Goal: Task Accomplishment & Management: Complete application form

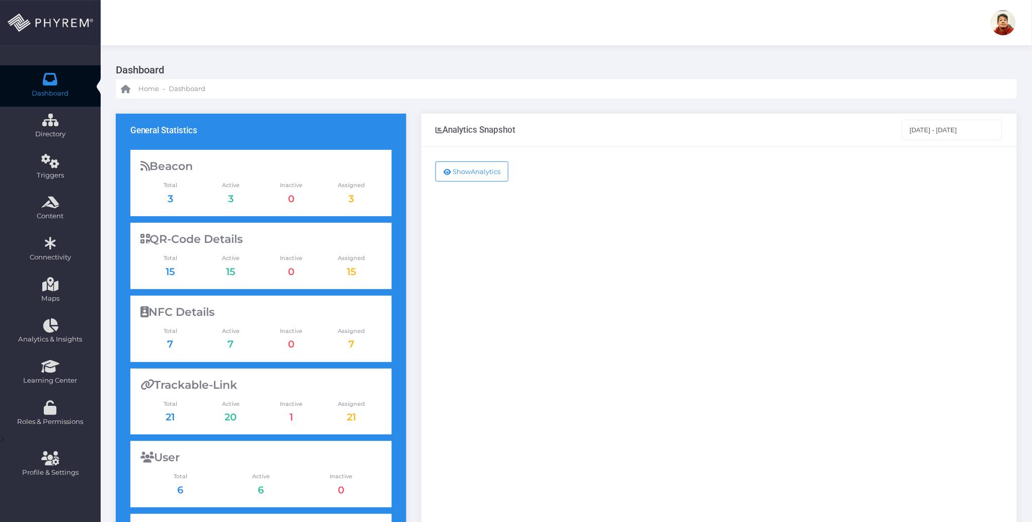
click at [774, 217] on div "Show Analytics" at bounding box center [718, 410] width 595 height 526
click at [667, 222] on div "Show Analytics" at bounding box center [718, 410] width 595 height 526
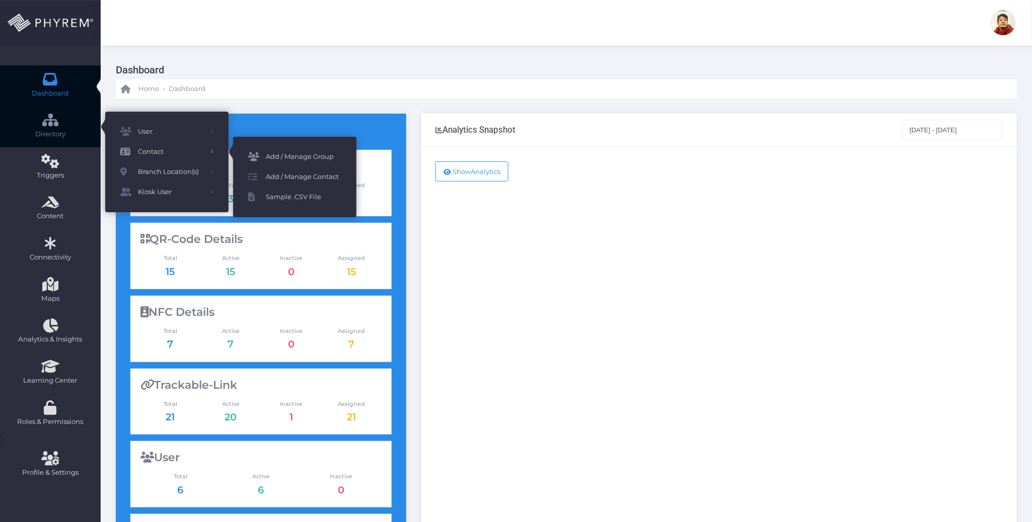
click at [294, 158] on span "Add / Manage Group" at bounding box center [304, 157] width 76 height 13
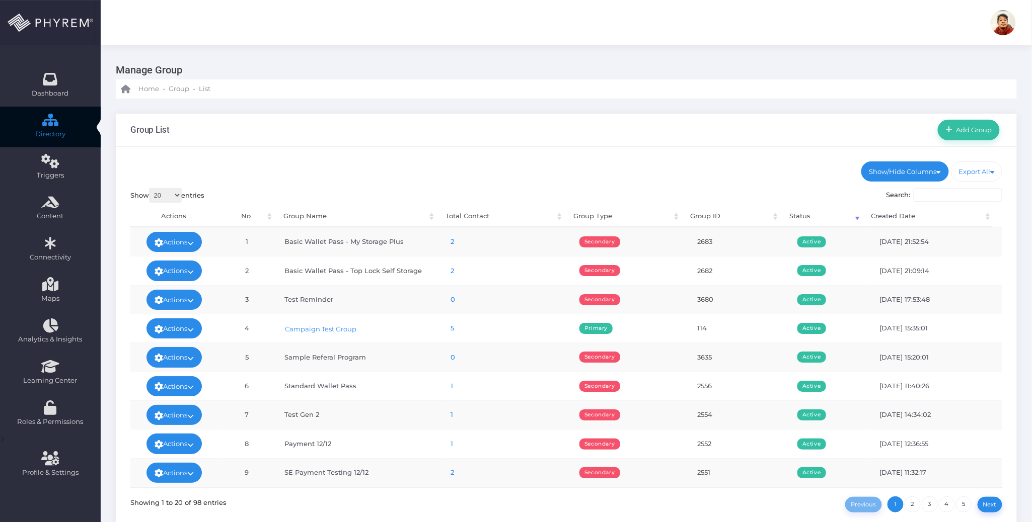
click at [451, 329] on link "5" at bounding box center [453, 328] width 4 height 8
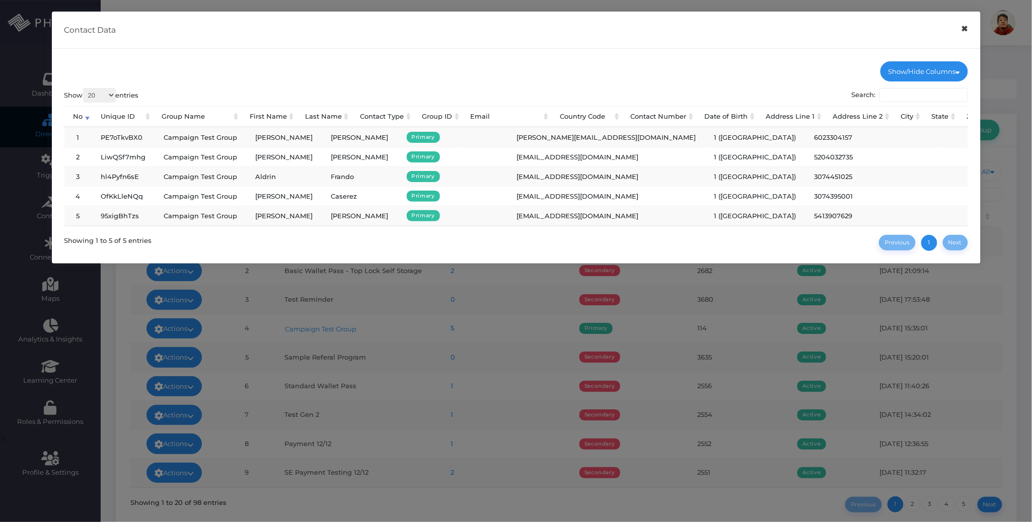
click at [966, 29] on button "×" at bounding box center [965, 29] width 20 height 23
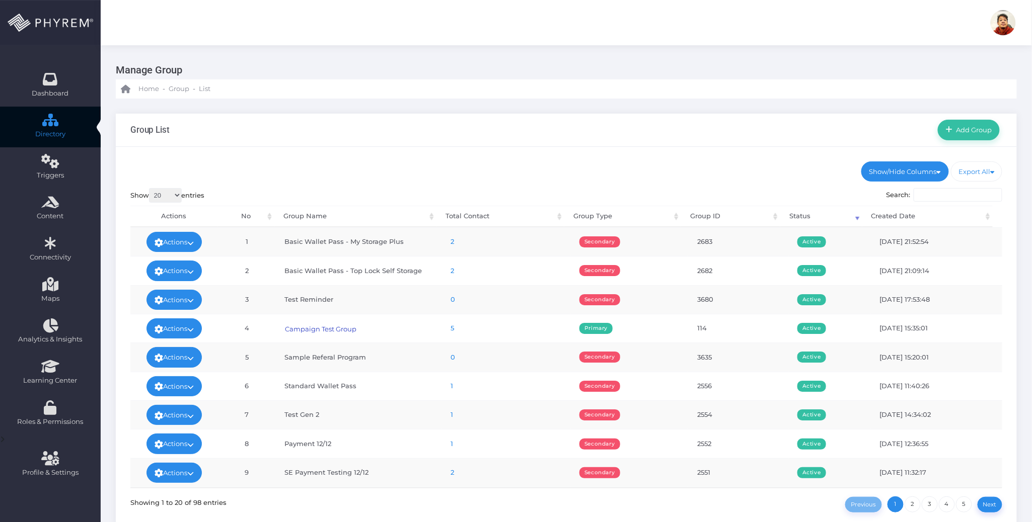
click at [323, 331] on link "Campaign Test Group" at bounding box center [320, 329] width 72 height 9
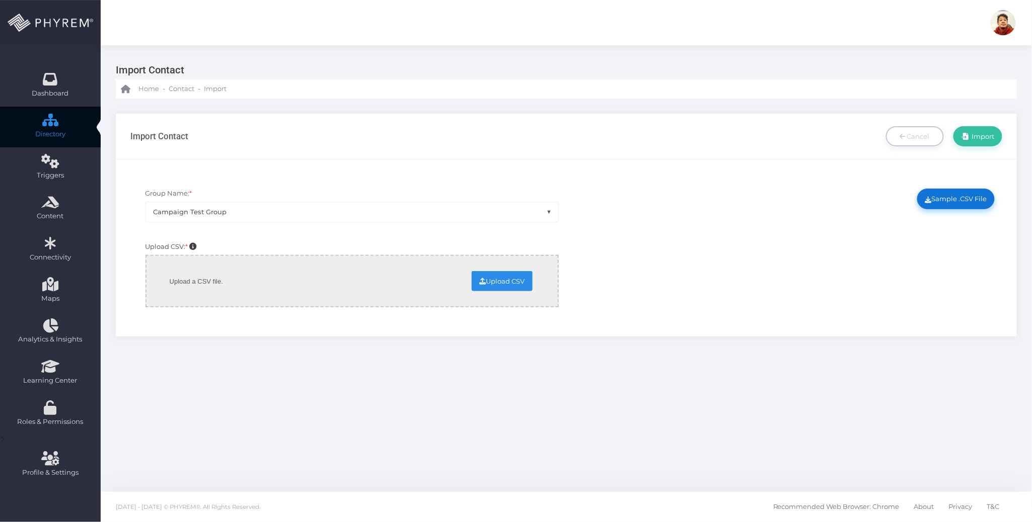
click at [956, 197] on link "Sample .CSV File" at bounding box center [956, 199] width 78 height 20
click at [756, 296] on div "Upload CSV: * Upload a CSV file. Upload CSV Change Remove" at bounding box center [566, 280] width 887 height 86
click at [678, 270] on div "Upload CSV: * Upload a CSV file. Upload CSV Change Remove" at bounding box center [566, 280] width 887 height 86
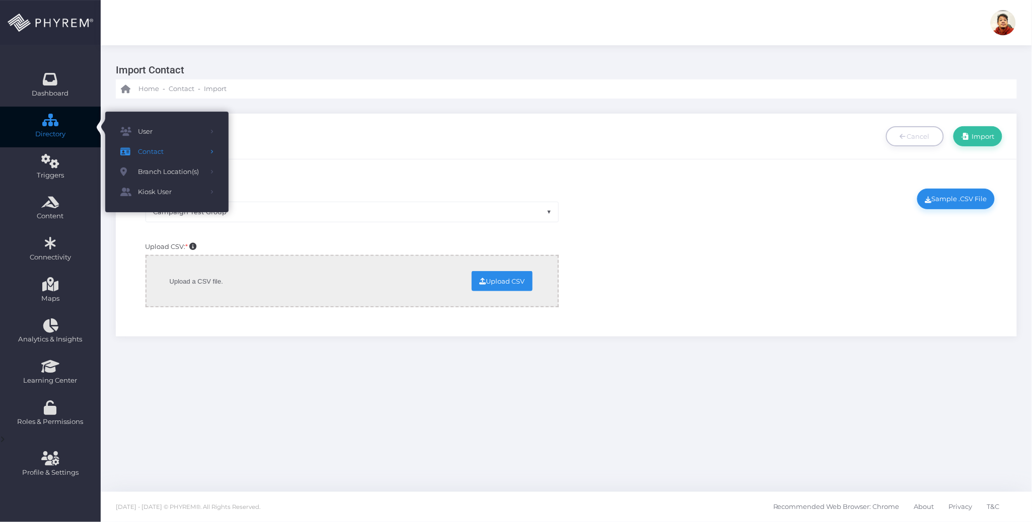
click at [56, 120] on icon at bounding box center [51, 120] width 18 height 0
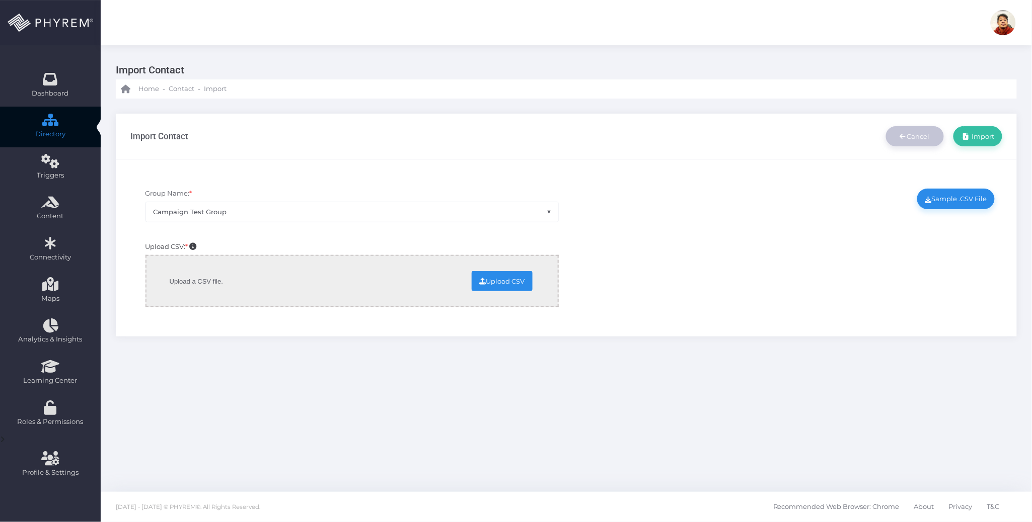
click at [917, 133] on span "Cancel" at bounding box center [918, 136] width 23 height 8
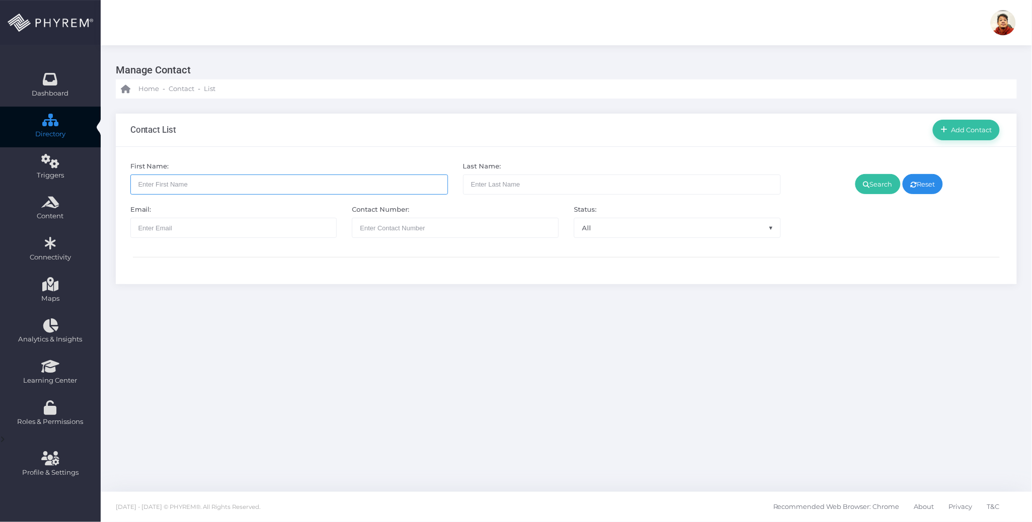
click at [343, 184] on input "text" at bounding box center [289, 185] width 318 height 20
type input "keith"
click at [880, 188] on link "Search" at bounding box center [877, 184] width 45 height 20
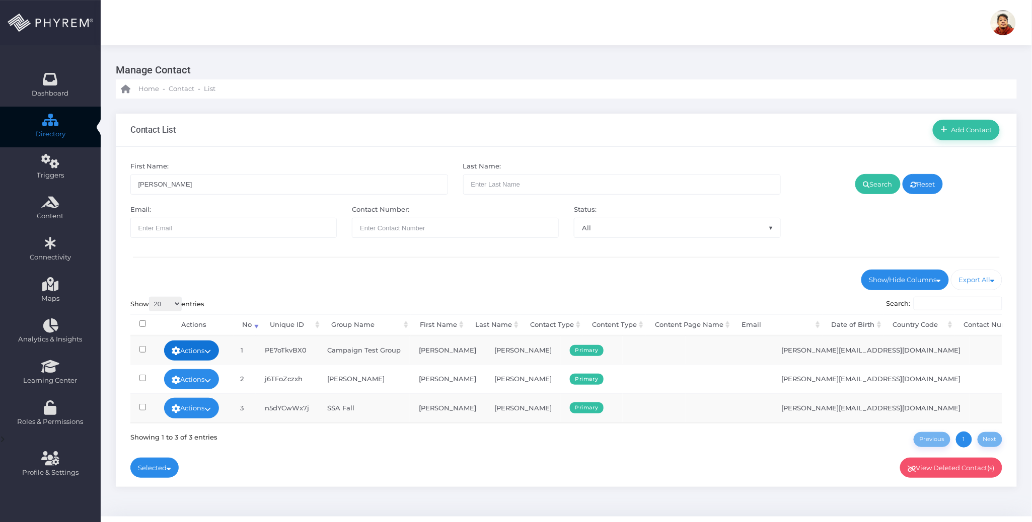
click at [211, 351] on icon at bounding box center [208, 351] width 7 height 0
click at [206, 396] on link "Delete" at bounding box center [193, 393] width 65 height 19
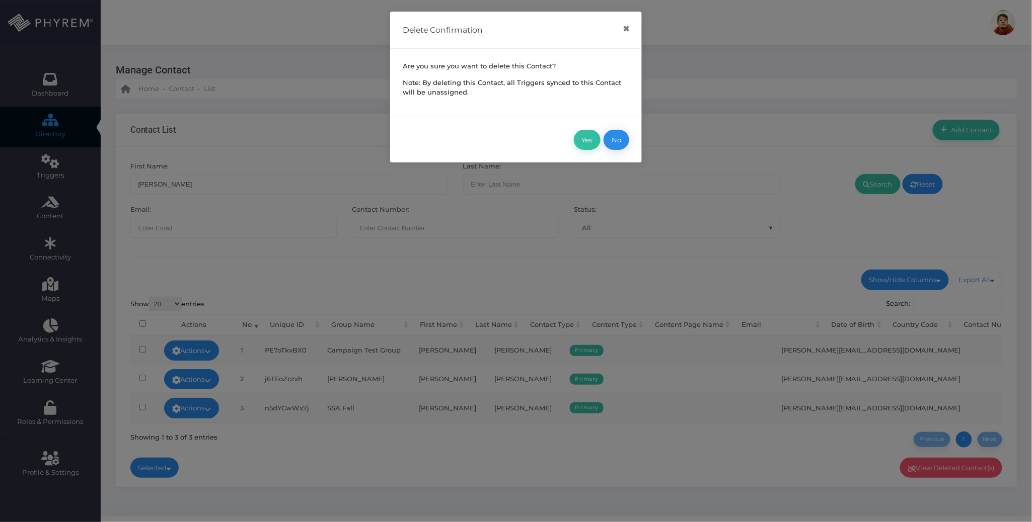
click at [621, 139] on button "No" at bounding box center [617, 140] width 26 height 20
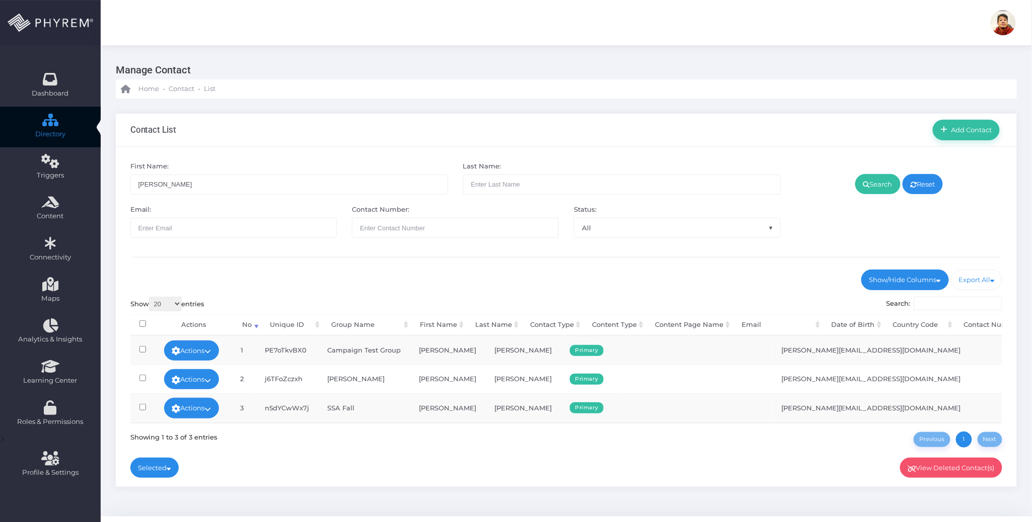
click at [546, 448] on div "Show 20 100 300 500 1,000 entries Search: Processing... Actions No Unique ID Gr…" at bounding box center [566, 372] width 872 height 151
click at [510, 448] on div "Show 20 100 300 500 1,000 entries Search: Processing... Actions No Unique ID Gr…" at bounding box center [566, 372] width 872 height 151
click at [462, 473] on div "First Name: keith Last Name: Email: Contact Number: Status: All Active Inactive…" at bounding box center [566, 317] width 901 height 341
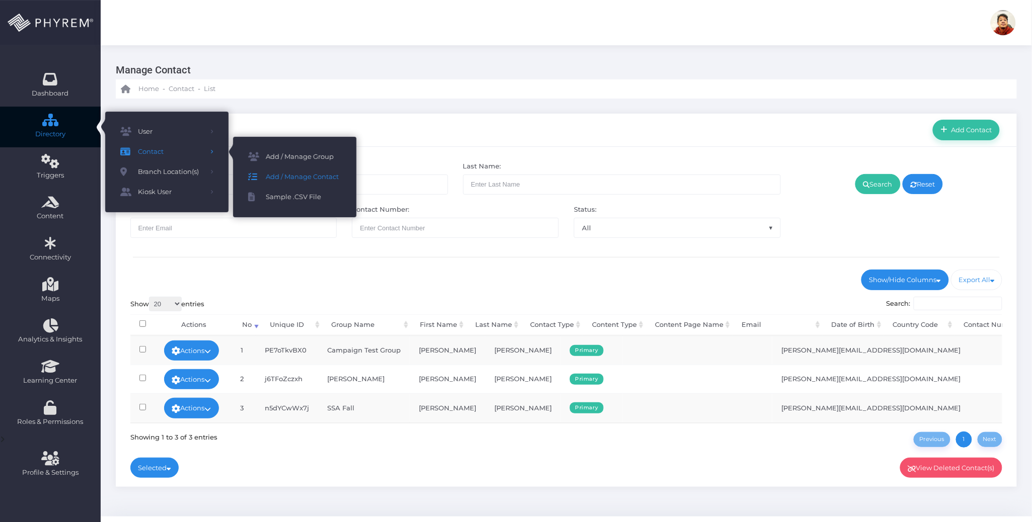
click at [294, 176] on span "Add / Manage Contact" at bounding box center [304, 177] width 76 height 13
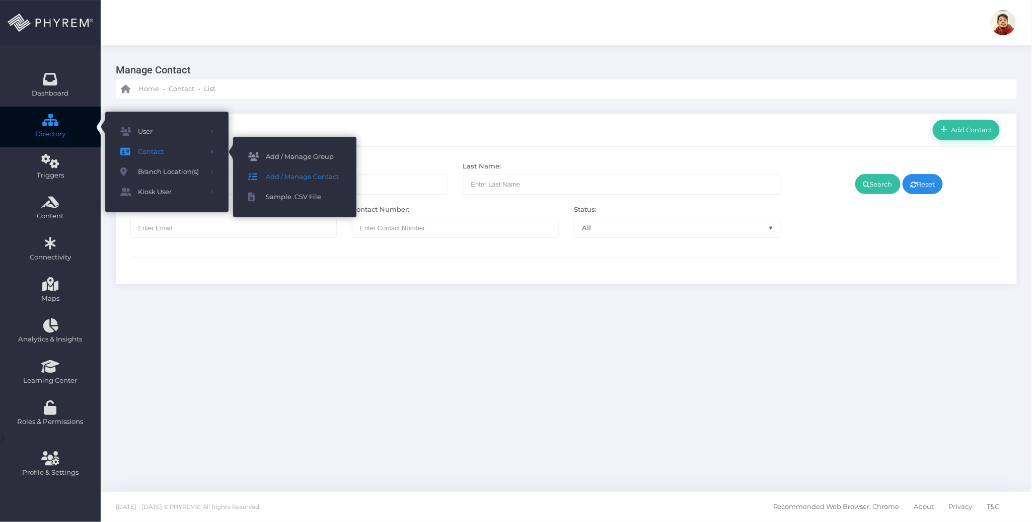
click at [290, 158] on span "Add / Manage Group" at bounding box center [304, 157] width 76 height 13
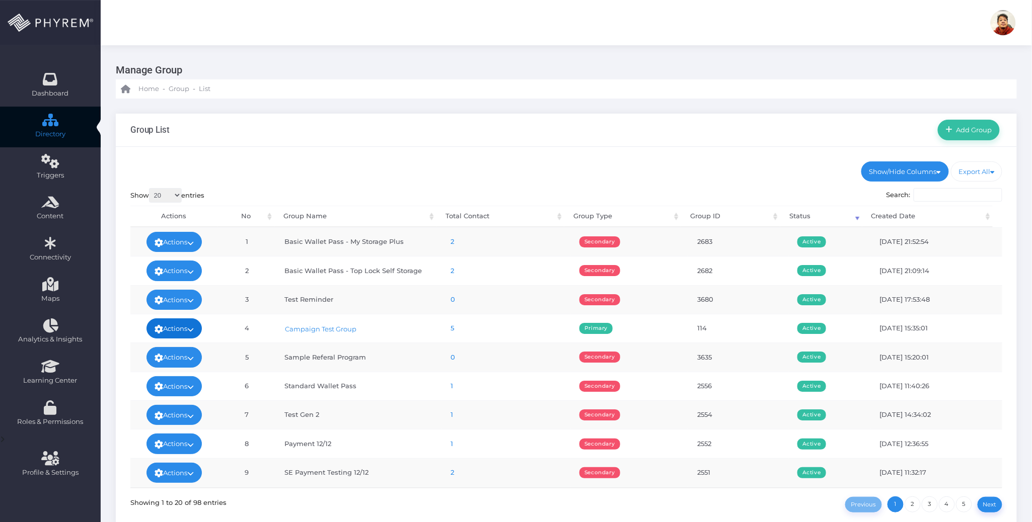
click at [186, 328] on link "Actions" at bounding box center [173, 329] width 55 height 20
click at [385, 329] on td "Campaign Test Group" at bounding box center [358, 328] width 166 height 29
click at [688, 329] on td "114" at bounding box center [738, 328] width 100 height 29
copy td "114"
click at [451, 330] on link "5" at bounding box center [453, 328] width 4 height 8
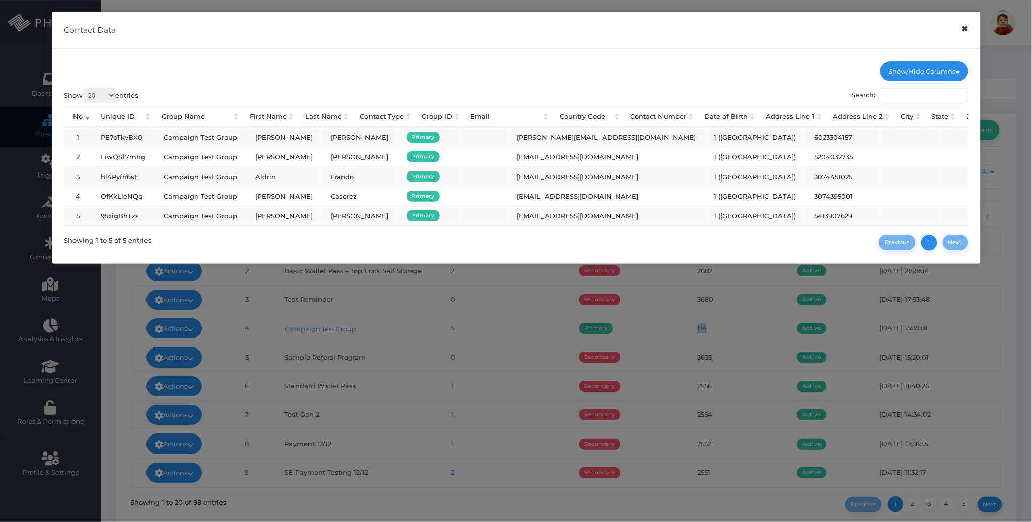
click at [963, 28] on button "×" at bounding box center [965, 29] width 20 height 23
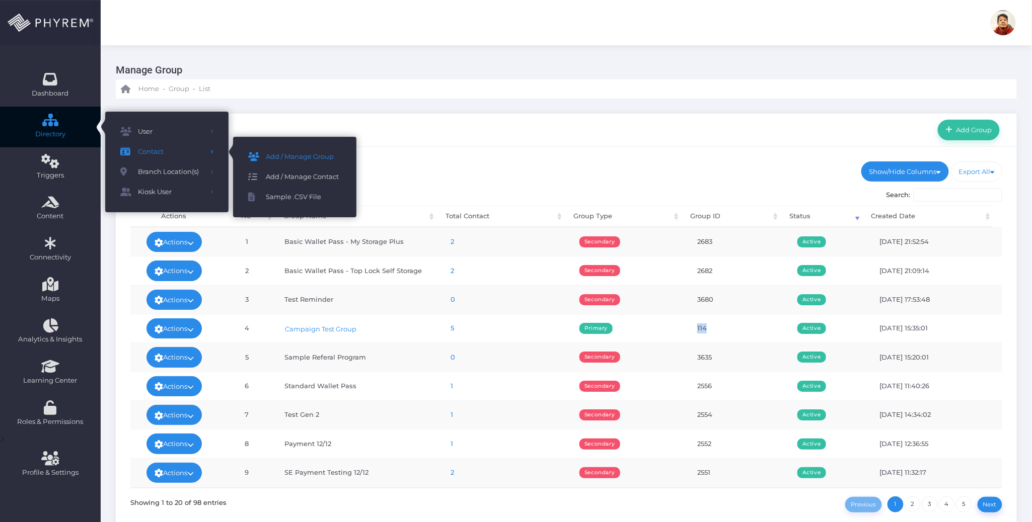
click at [302, 172] on span "Add / Manage Contact" at bounding box center [304, 177] width 76 height 13
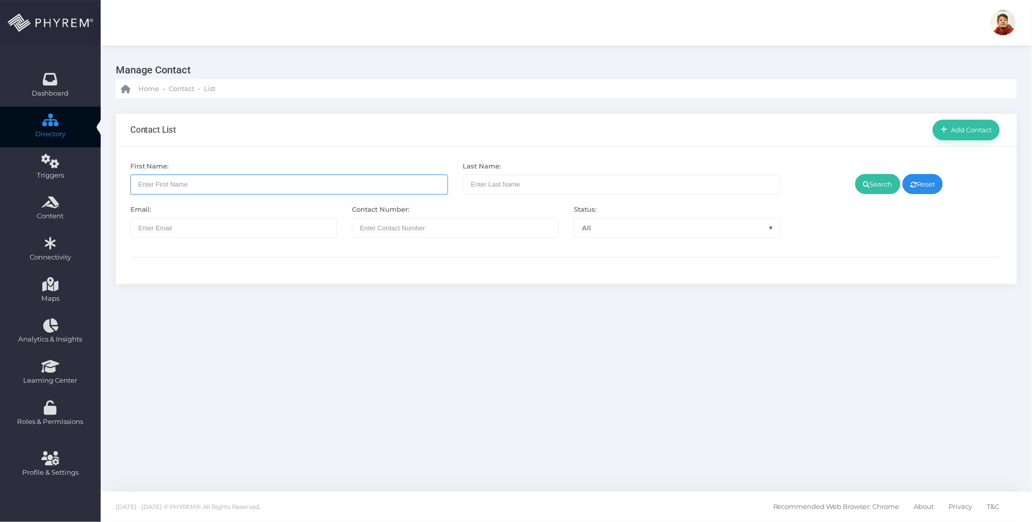
click at [240, 177] on input "text" at bounding box center [289, 185] width 318 height 20
click at [968, 139] on link "Add Contact" at bounding box center [966, 130] width 67 height 20
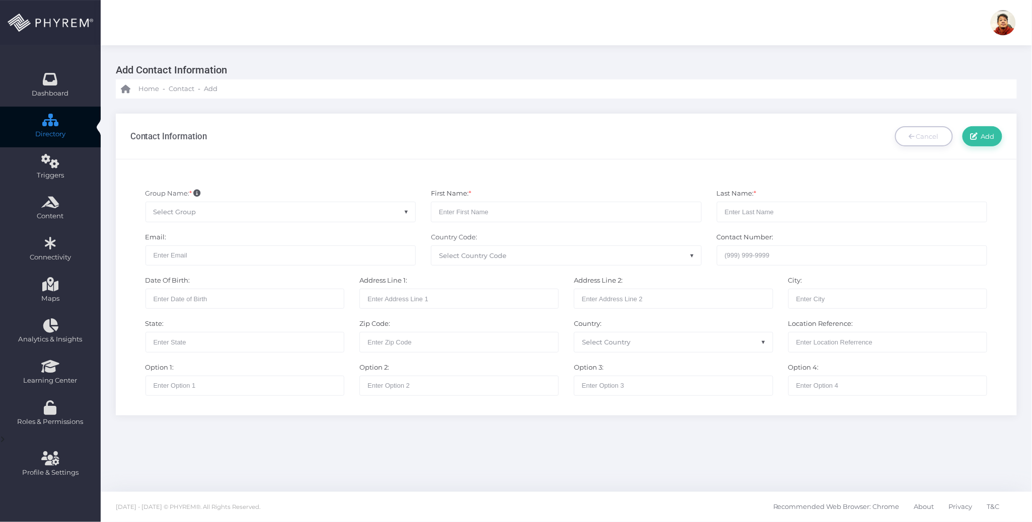
click at [339, 214] on span "Select Group" at bounding box center [281, 211] width 270 height 19
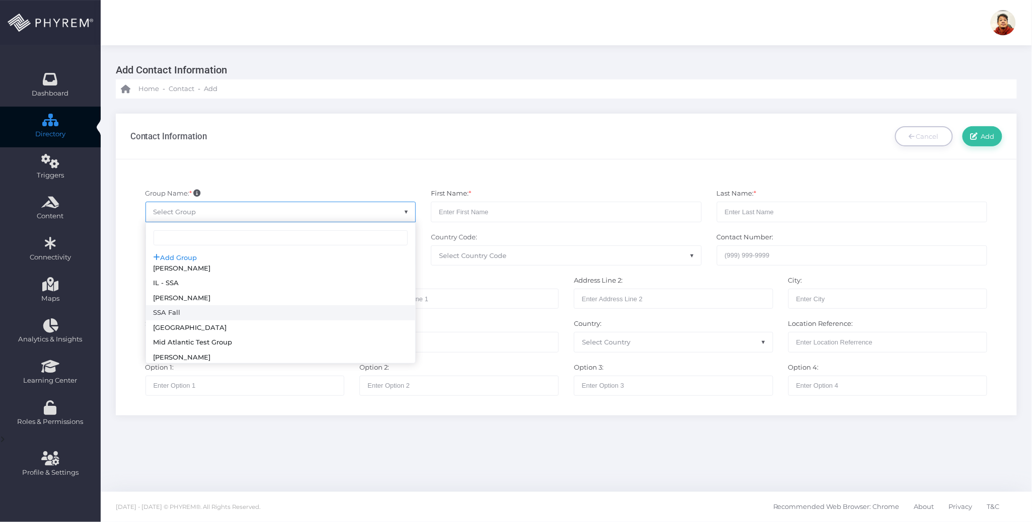
scroll to position [186, 0]
select select "114"
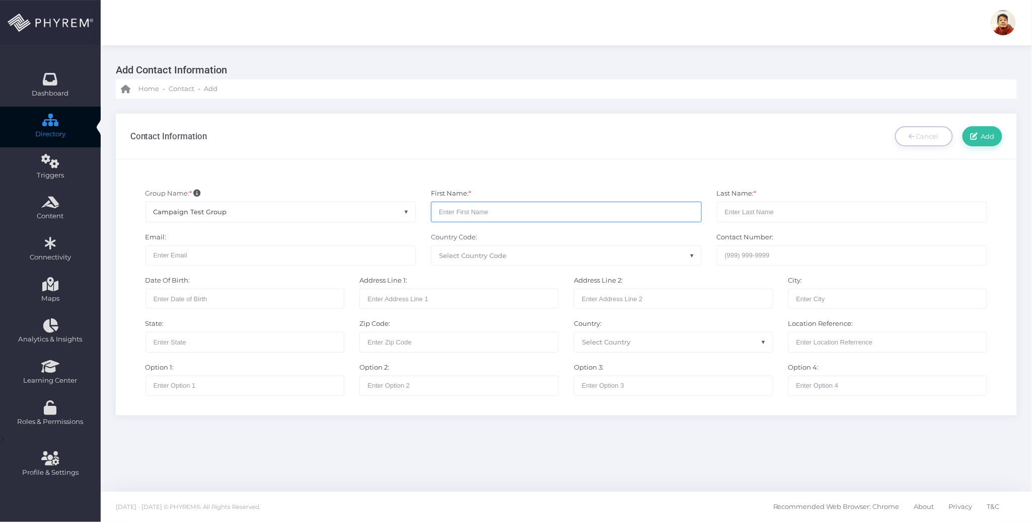
click at [472, 215] on input "text" at bounding box center [566, 212] width 271 height 20
type input "[PERSON_NAME]"
type input "Frando"
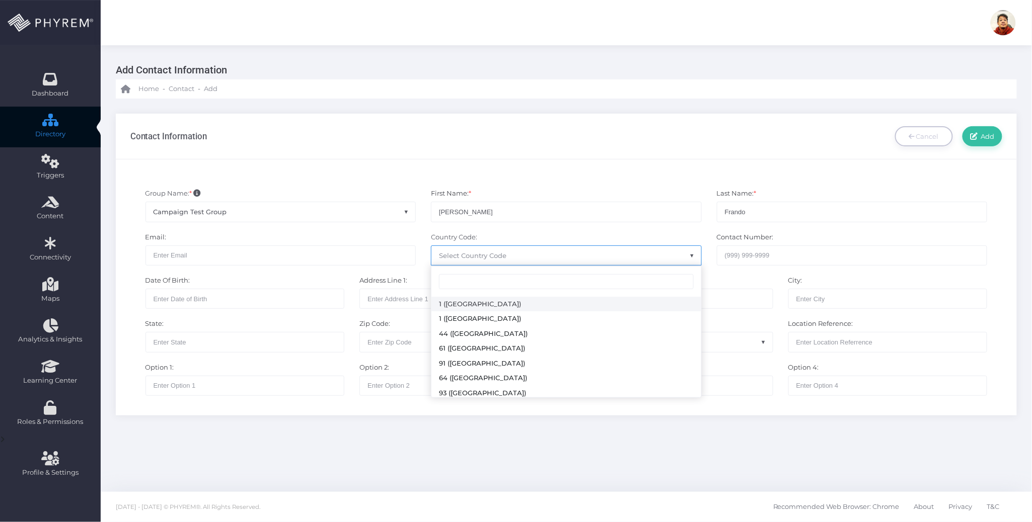
click at [485, 250] on span "Select Country Code" at bounding box center [566, 255] width 270 height 19
drag, startPoint x: 482, startPoint y: 305, endPoint x: 554, endPoint y: 278, distance: 77.4
select select "231"
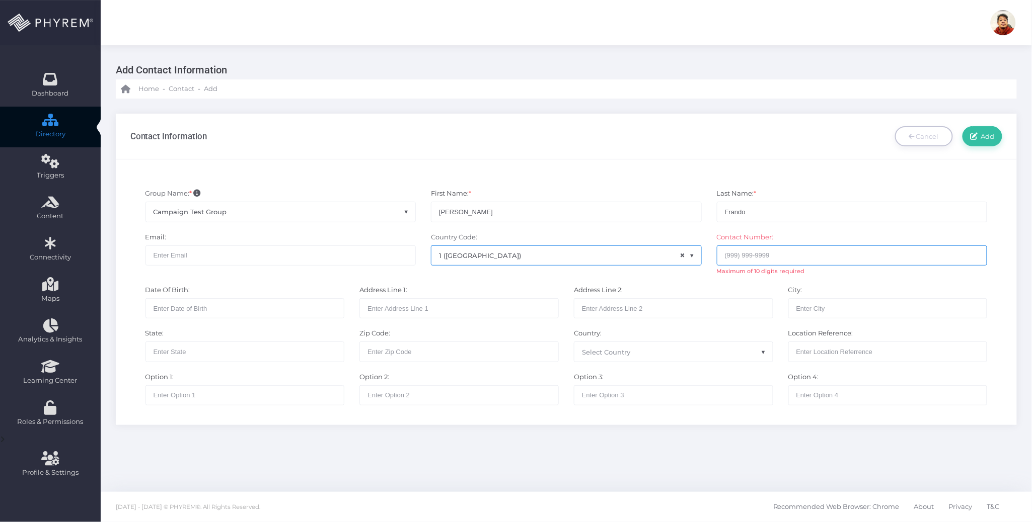
click at [731, 255] on input "text" at bounding box center [852, 256] width 271 height 20
paste input "3074459870"
type input "3074459870"
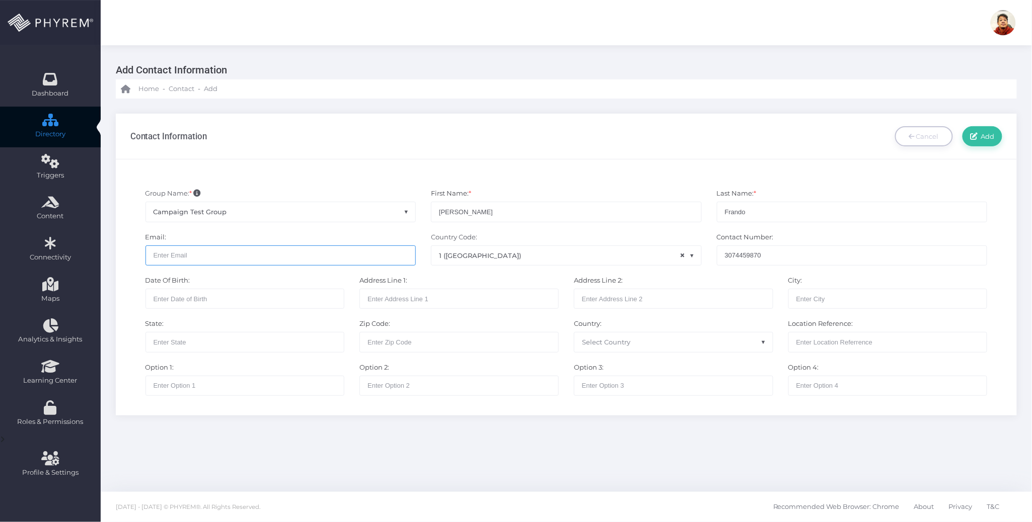
click at [199, 256] on input "text" at bounding box center [280, 256] width 271 height 20
paste input "abnerf@storsuite.com"
type input "abnerf@storsuite.com"
click at [984, 133] on span "Add" at bounding box center [986, 136] width 17 height 8
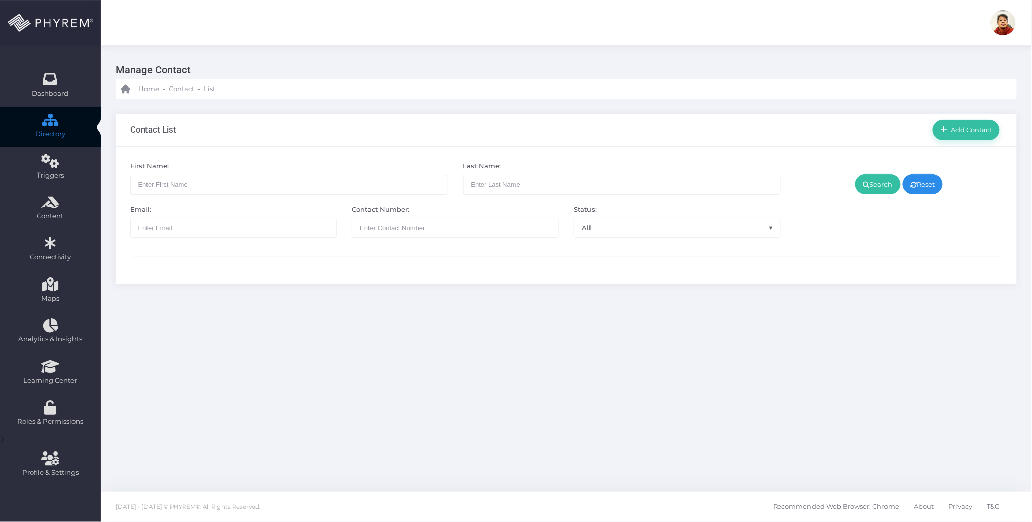
drag, startPoint x: 482, startPoint y: 315, endPoint x: 567, endPoint y: 265, distance: 98.8
click at [487, 310] on div "Manage Contact Home - Contact - List Contact List All" at bounding box center [566, 268] width 931 height 447
click at [974, 129] on span "Add Contact" at bounding box center [970, 130] width 44 height 8
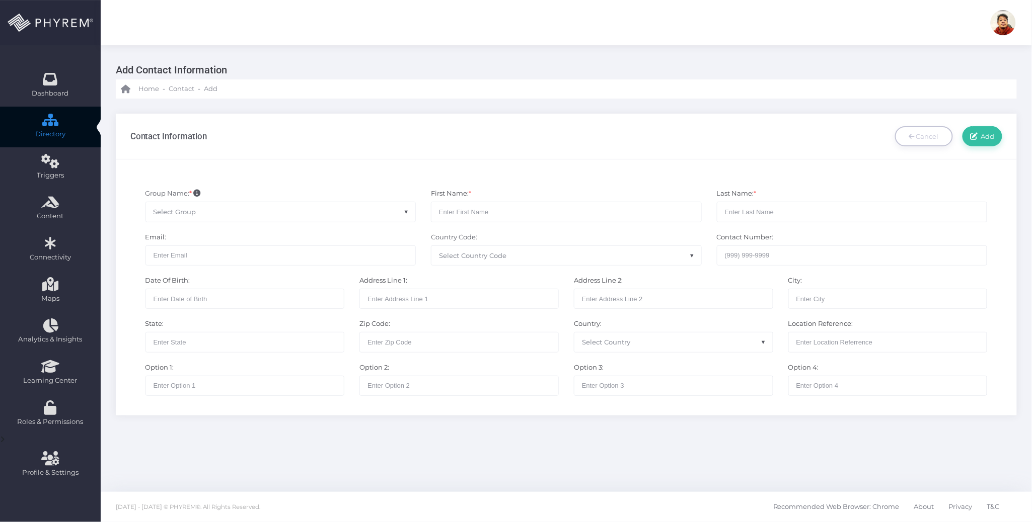
click at [351, 212] on span "Select Group" at bounding box center [281, 211] width 270 height 19
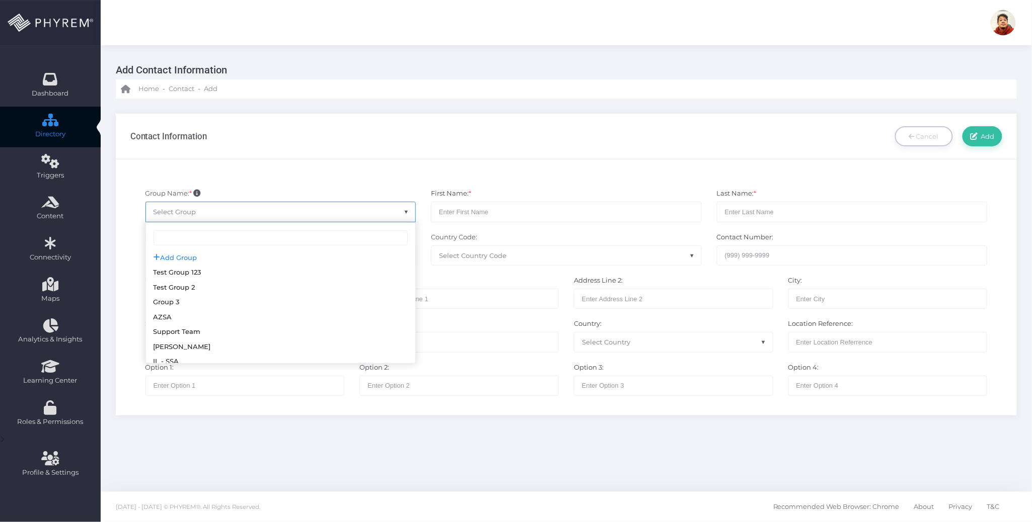
scroll to position [186, 0]
select select "114"
click at [456, 213] on input "text" at bounding box center [566, 212] width 271 height 20
paste input "[PERSON_NAME]"
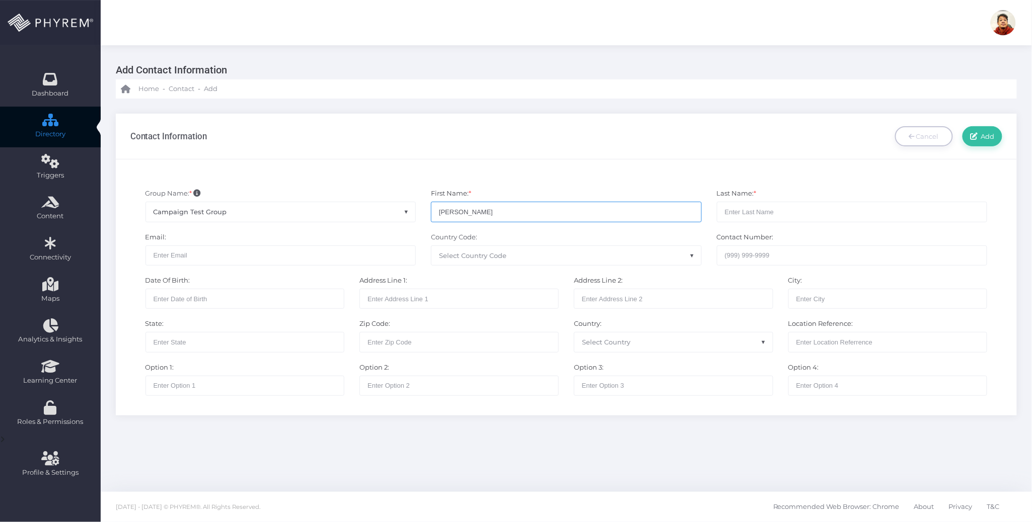
click at [459, 212] on input "[PERSON_NAME]" at bounding box center [566, 212] width 271 height 20
type input "[PERSON_NAME]"
click at [767, 211] on input "text" at bounding box center [852, 212] width 271 height 20
paste input "[PERSON_NAME]"
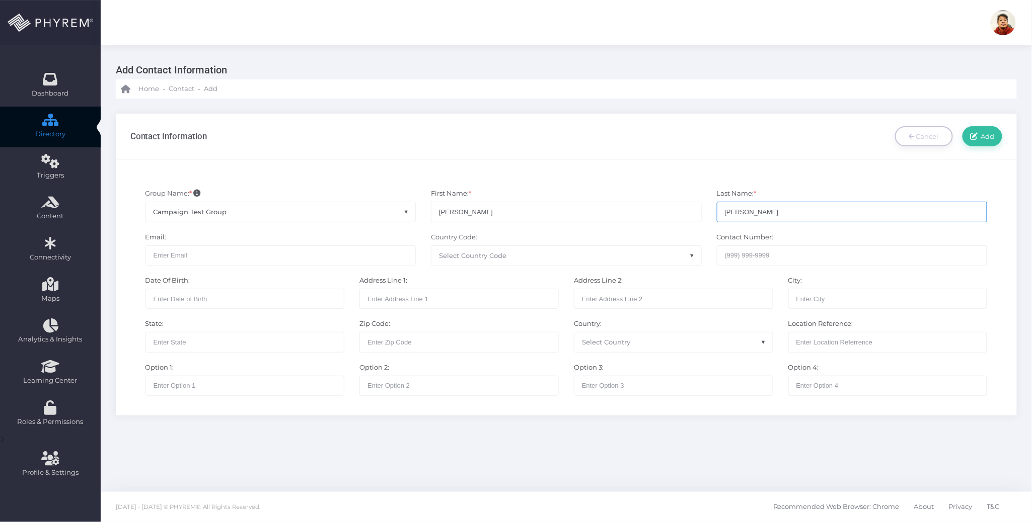
type input "[PERSON_NAME]"
click at [251, 256] on input "text" at bounding box center [280, 256] width 271 height 20
click at [237, 256] on input "text" at bounding box center [280, 256] width 271 height 20
paste input "[PERSON_NAME][EMAIL_ADDRESS][DOMAIN_NAME]"
type input "[PERSON_NAME][EMAIL_ADDRESS][DOMAIN_NAME]"
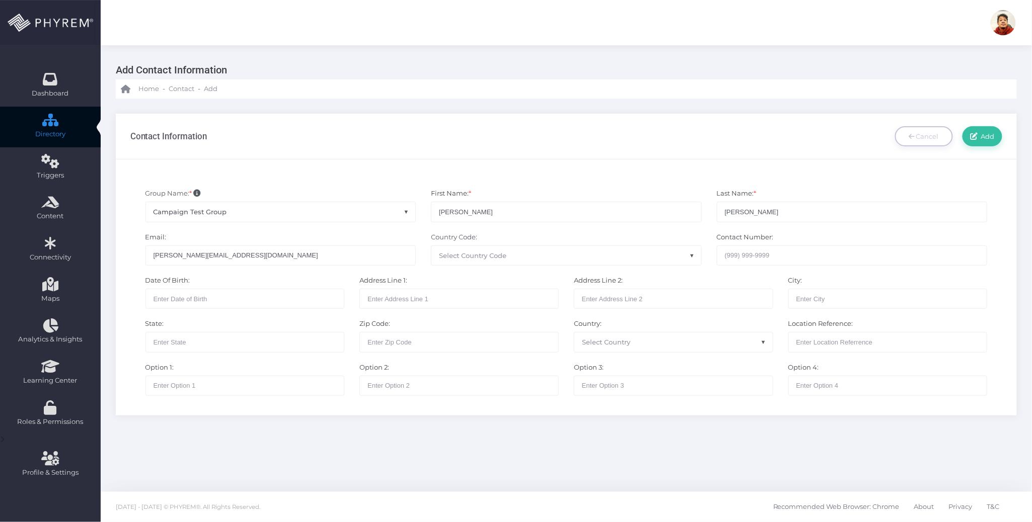
click at [493, 252] on span "Select Country Code" at bounding box center [472, 256] width 67 height 8
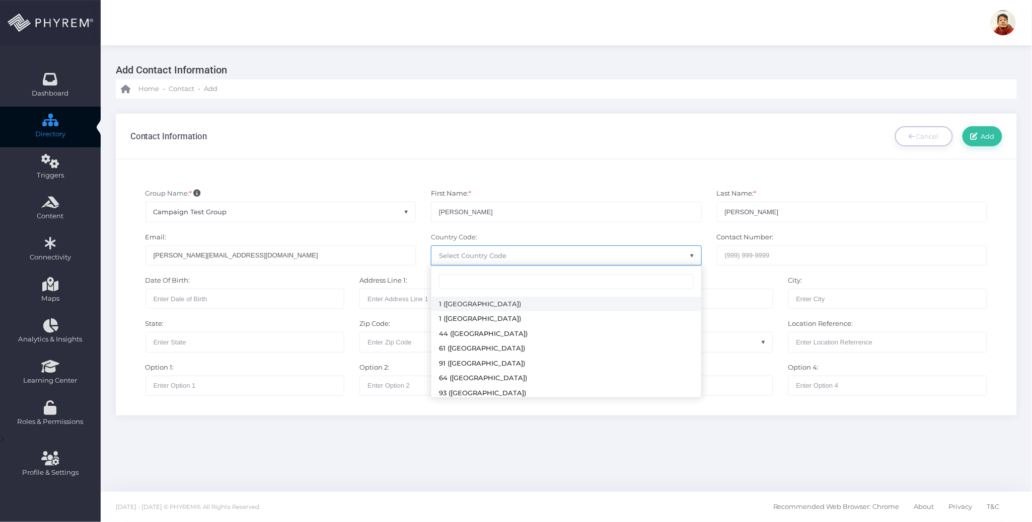
select select "231"
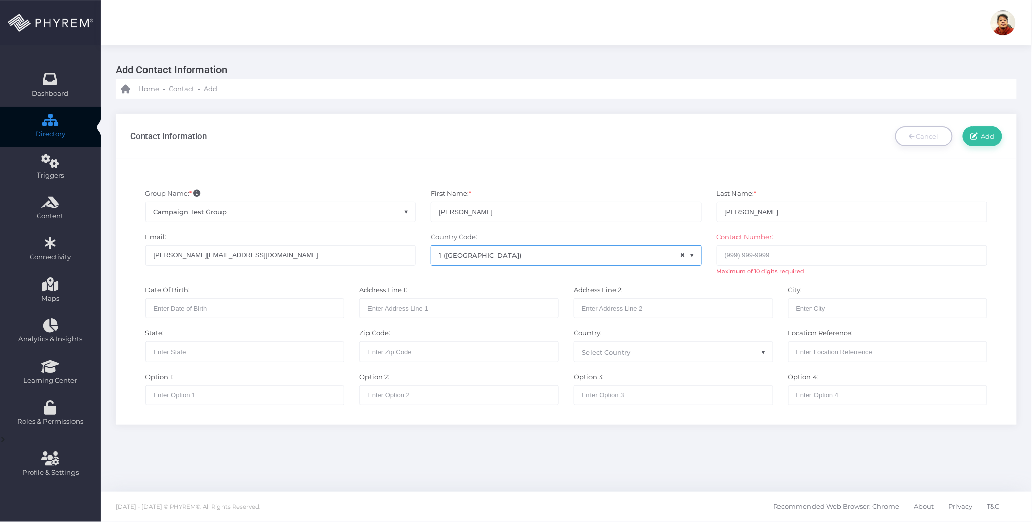
drag, startPoint x: 620, startPoint y: 236, endPoint x: 627, endPoint y: 236, distance: 7.0
click at [620, 236] on div "Country Code: None 1 ([GEOGRAPHIC_DATA]) 1 ([GEOGRAPHIC_DATA]) 44 ([GEOGRAPHIC_…" at bounding box center [566, 254] width 286 height 43
click at [755, 253] on input "text" at bounding box center [852, 256] width 271 height 20
paste input "5122941179"
type input "5122941179"
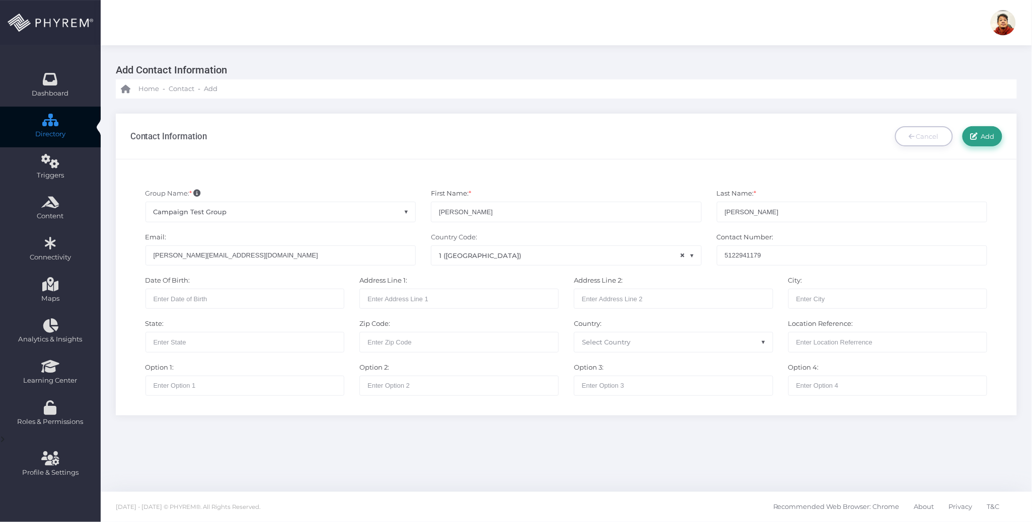
click at [980, 137] on span "Add" at bounding box center [986, 136] width 17 height 8
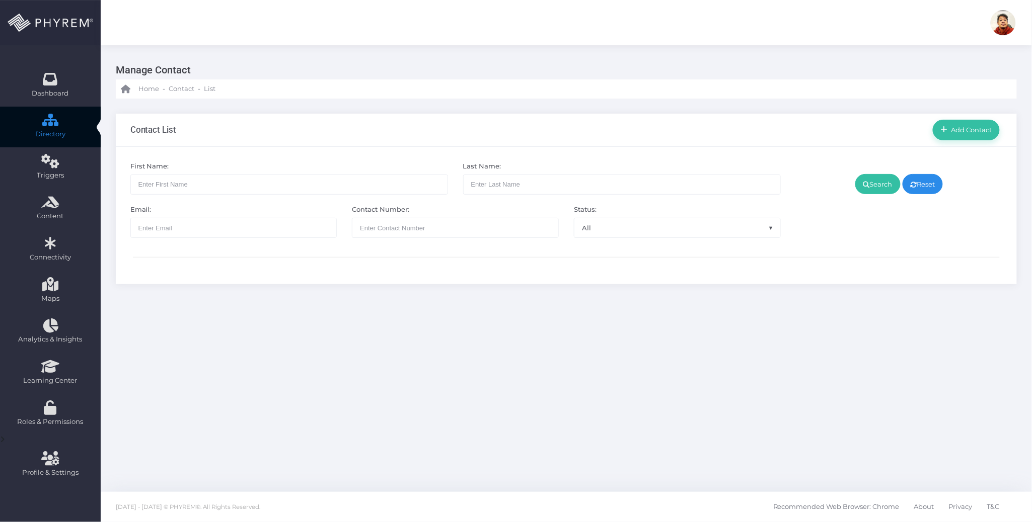
drag, startPoint x: 622, startPoint y: 353, endPoint x: 622, endPoint y: 341, distance: 12.1
click at [622, 348] on div "Manage Contact Home - Contact - List Contact List All" at bounding box center [566, 268] width 931 height 447
click at [612, 157] on div "First Name: Last Name: Email: Contact Number: Status: All Active Inactive All R…" at bounding box center [566, 215] width 901 height 137
click at [495, 121] on div "Contact List Add Contact" at bounding box center [566, 130] width 901 height 33
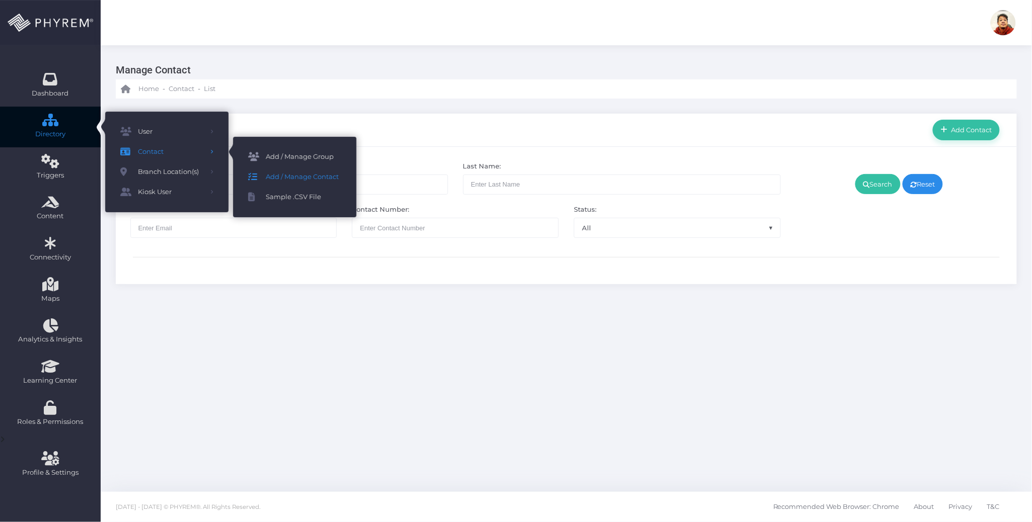
drag, startPoint x: 309, startPoint y: 158, endPoint x: 364, endPoint y: 144, distance: 57.0
click at [310, 157] on span "Add / Manage Group" at bounding box center [304, 157] width 76 height 13
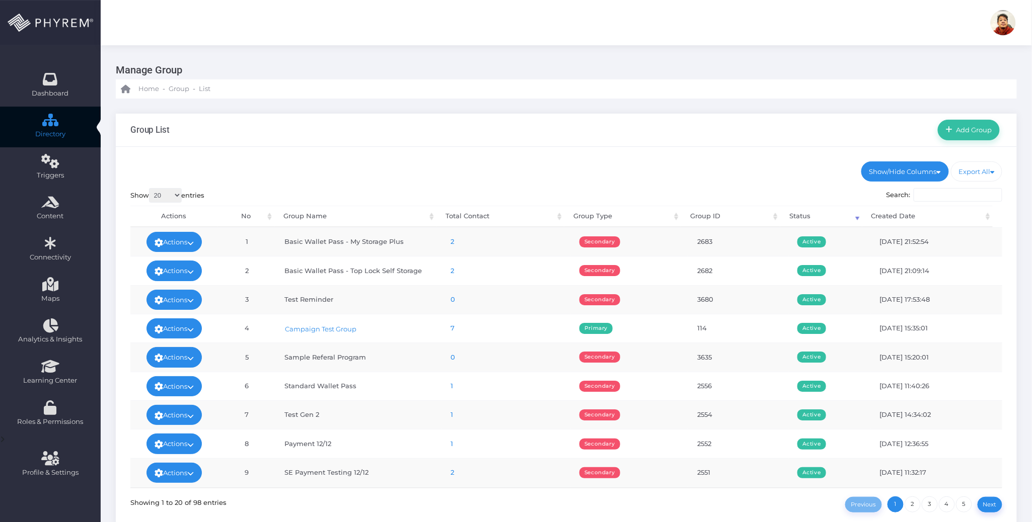
click at [451, 329] on link "7" at bounding box center [453, 328] width 4 height 8
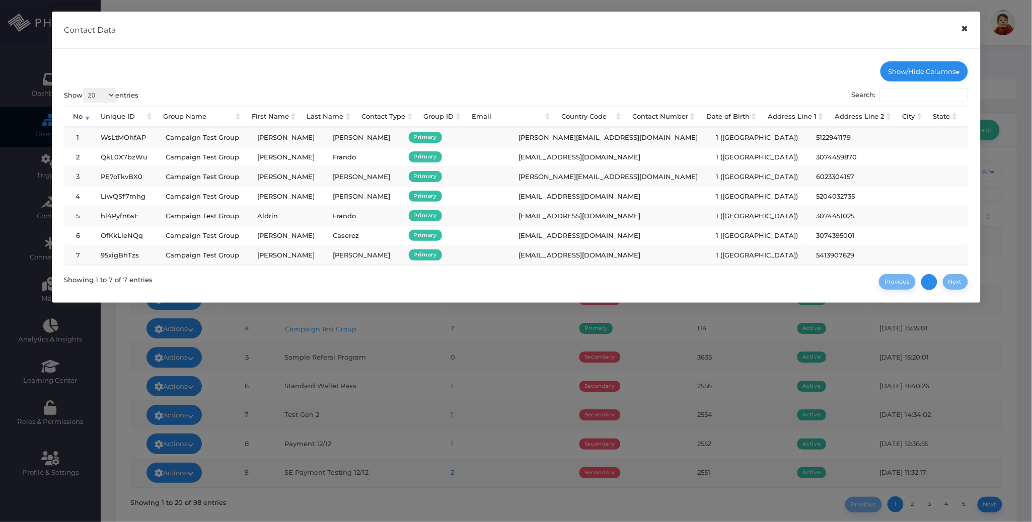
click at [966, 31] on button "×" at bounding box center [965, 29] width 20 height 23
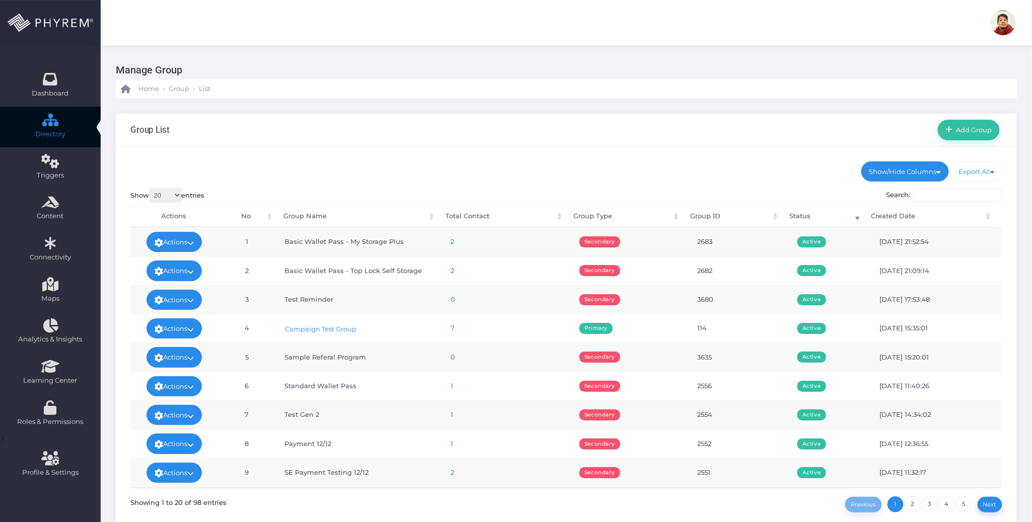
drag, startPoint x: 445, startPoint y: 154, endPoint x: 454, endPoint y: 162, distance: 11.8
click at [445, 154] on div "Show/Hide Columns No Group ID" at bounding box center [566, 337] width 901 height 381
click at [576, 122] on div "Group List Add Group" at bounding box center [566, 130] width 901 height 33
click at [698, 154] on div "Show/Hide Columns No Group ID" at bounding box center [566, 337] width 901 height 381
click at [649, 177] on ul "Show/Hide Columns No Group Name Total Contact Group Type DONE" at bounding box center [566, 172] width 872 height 20
